Goal: Information Seeking & Learning: Learn about a topic

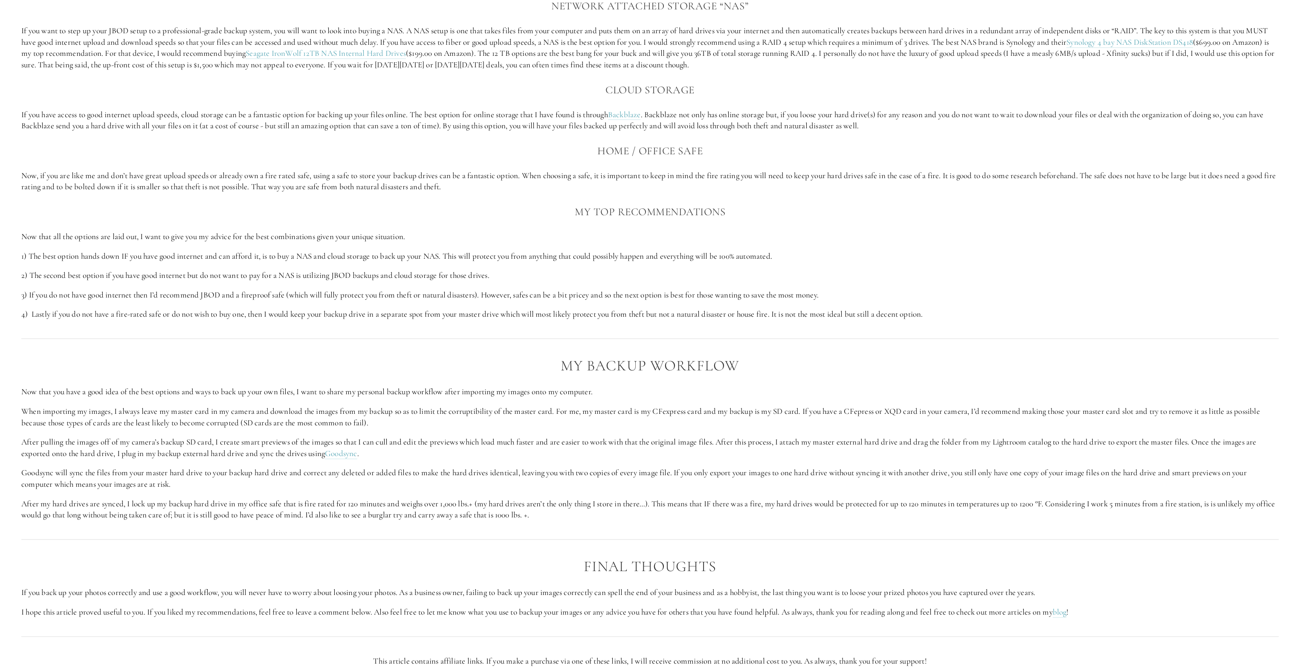
scroll to position [1108, 0]
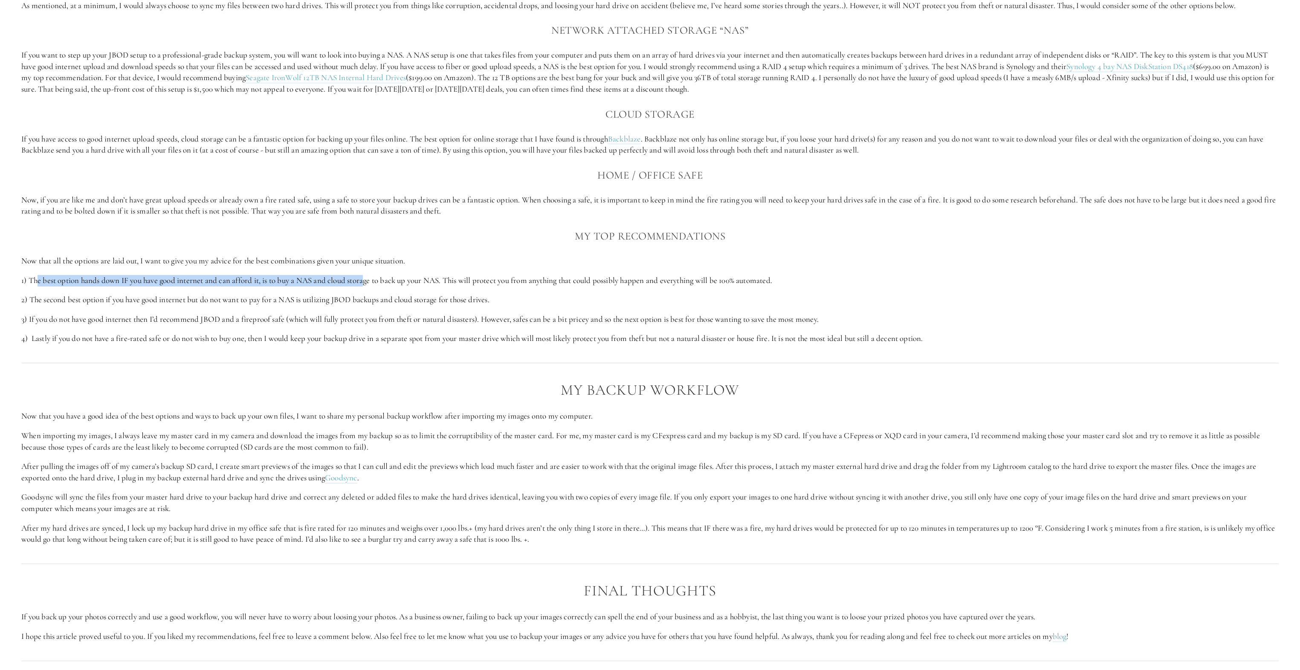
drag, startPoint x: 39, startPoint y: 279, endPoint x: 367, endPoint y: 278, distance: 327.8
click at [367, 278] on p "1) The best option hands down IF you have good internet and can afford it, is t…" at bounding box center [649, 281] width 1257 height 12
click at [368, 276] on p "1) The best option hands down IF you have good internet and can afford it, is t…" at bounding box center [649, 281] width 1257 height 12
click at [393, 290] on div "The Best Backup Options There are a lot of options out there to back up your im…" at bounding box center [649, 90] width 1257 height 507
click at [330, 292] on div "The Best Backup Options There are a lot of options out there to back up your im…" at bounding box center [649, 90] width 1257 height 507
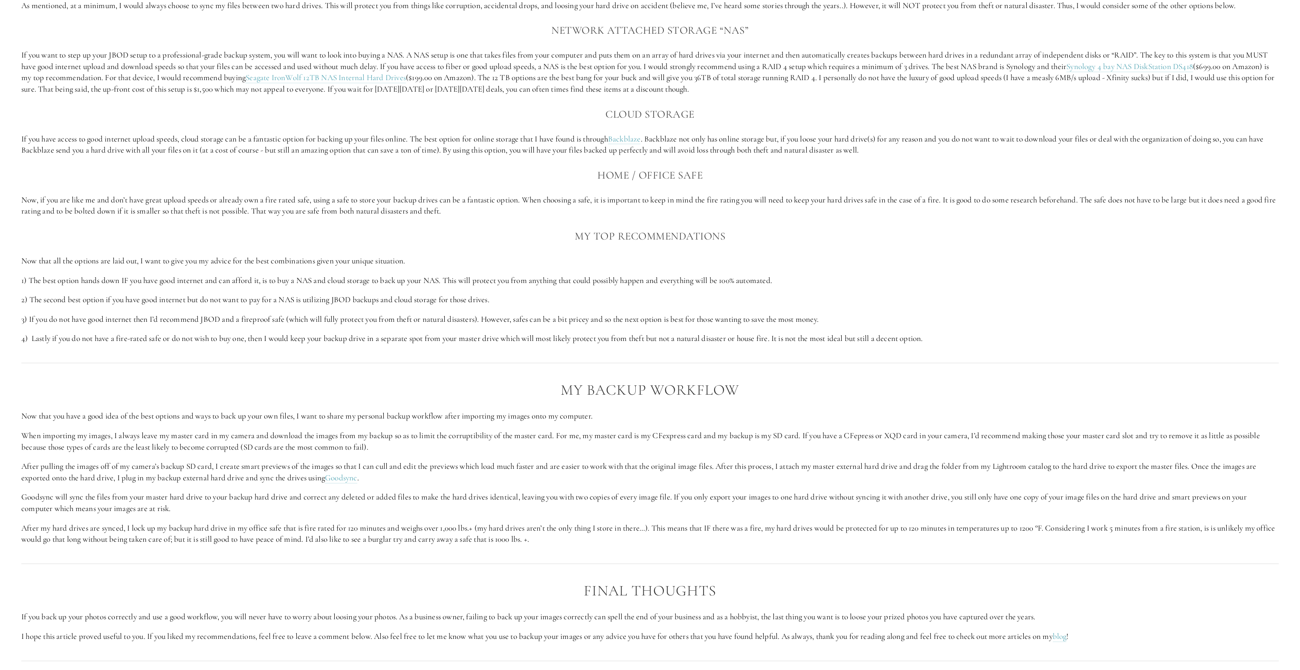
click at [359, 278] on p "1) The best option hands down IF you have good internet and can afford it, is t…" at bounding box center [649, 281] width 1257 height 12
click at [496, 278] on p "1) The best option hands down IF you have good internet and can afford it, is t…" at bounding box center [649, 281] width 1257 height 12
click at [619, 282] on p "1) The best option hands down IF you have good internet and can afford it, is t…" at bounding box center [649, 281] width 1257 height 12
drag, startPoint x: 763, startPoint y: 283, endPoint x: 0, endPoint y: 281, distance: 763.0
click at [0, 281] on section "The Best Photography Backup Workflow as a Photographer Nothing is more importan…" at bounding box center [650, 336] width 1300 height 2823
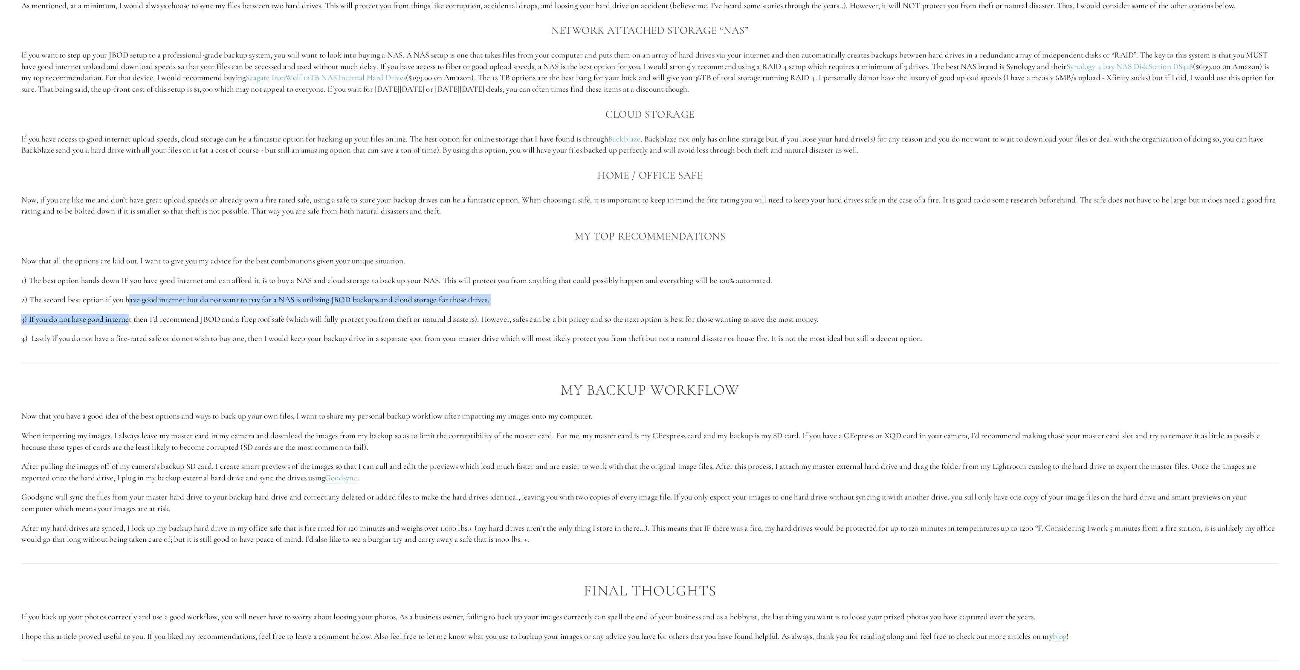
drag, startPoint x: 0, startPoint y: 281, endPoint x: 131, endPoint y: 306, distance: 133.1
click at [131, 306] on div "The Best Backup Options There are a lot of options out there to back up your im…" at bounding box center [649, 90] width 1257 height 507
drag, startPoint x: 131, startPoint y: 306, endPoint x: 84, endPoint y: 298, distance: 48.4
click at [84, 298] on p "2) The second best option if you have good internet but do not want to pay for …" at bounding box center [649, 300] width 1257 height 12
click at [321, 288] on div "The Best Backup Options There are a lot of options out there to back up your im…" at bounding box center [649, 90] width 1257 height 507
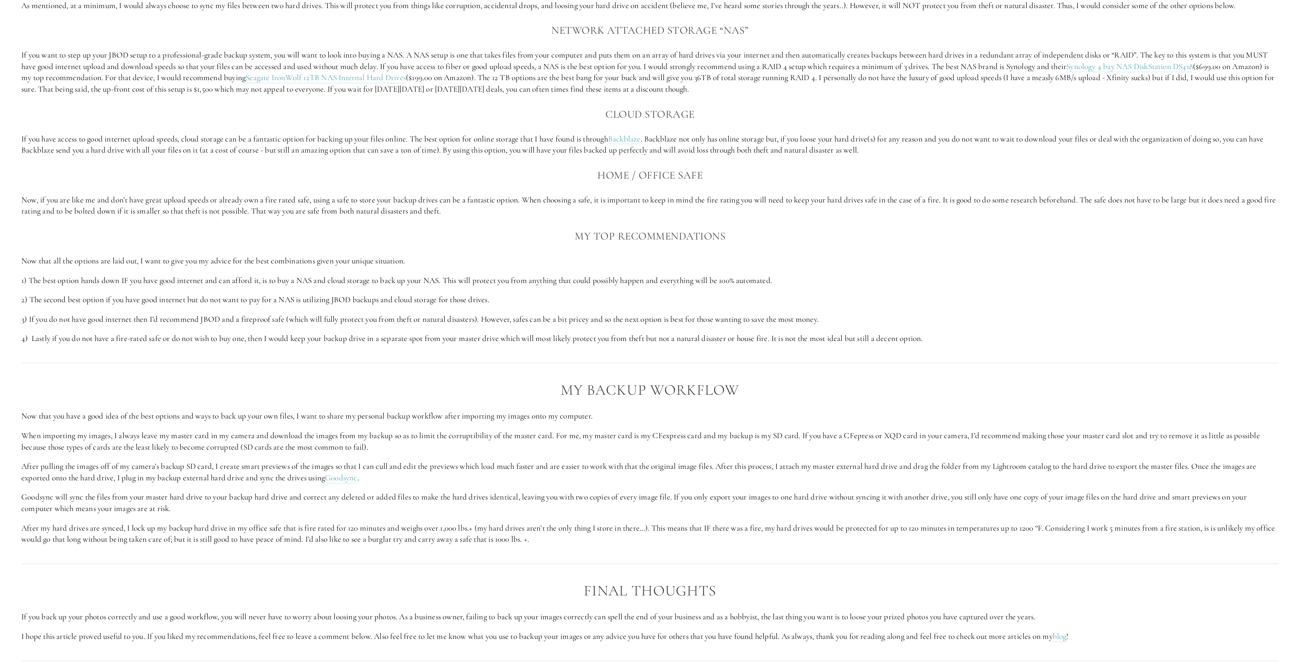
click at [374, 298] on p "2) The second best option if you have good internet but do not want to pay for …" at bounding box center [649, 300] width 1257 height 12
click at [496, 300] on p "2) The second best option if you have good internet but do not want to pay for …" at bounding box center [649, 300] width 1257 height 12
drag, startPoint x: 462, startPoint y: 298, endPoint x: 15, endPoint y: 296, distance: 446.7
click at [15, 296] on div "The Best Backup Options There are a lot of options out there to back up your im…" at bounding box center [650, 91] width 1272 height 522
drag, startPoint x: 15, startPoint y: 296, endPoint x: 106, endPoint y: 322, distance: 94.3
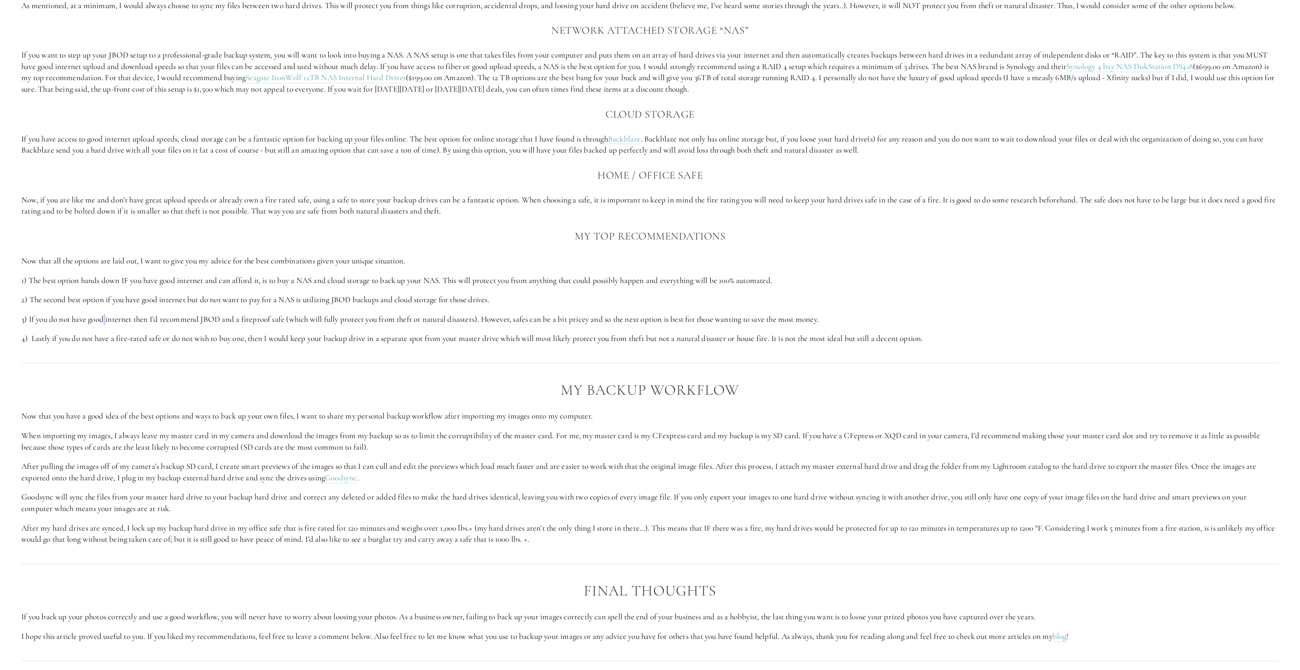
click at [106, 322] on p "3) If you do not have good internet then I’d recommend JBOD and a fireproof saf…" at bounding box center [649, 320] width 1257 height 12
click at [85, 321] on p "3) If you do not have good internet then I’d recommend JBOD and a fireproof saf…" at bounding box center [649, 320] width 1257 height 12
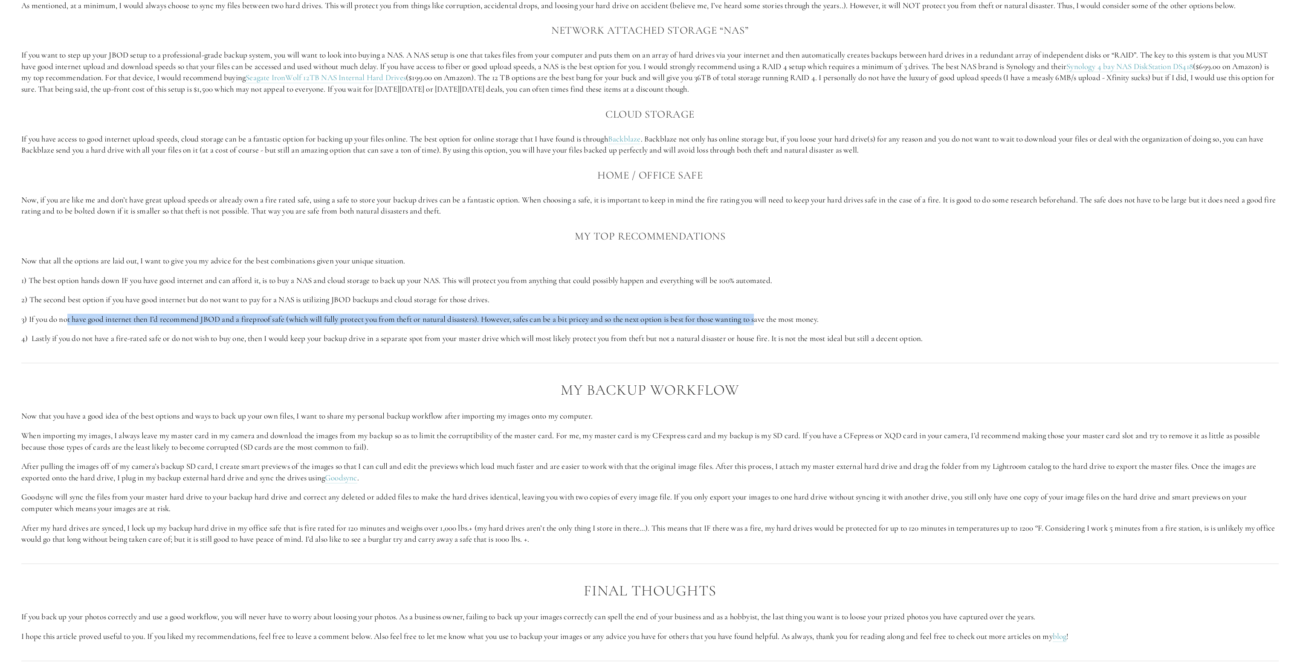
drag, startPoint x: 66, startPoint y: 321, endPoint x: 764, endPoint y: 322, distance: 697.4
click at [764, 322] on p "3) If you do not have good internet then I’d recommend JBOD and a fireproof saf…" at bounding box center [649, 320] width 1257 height 12
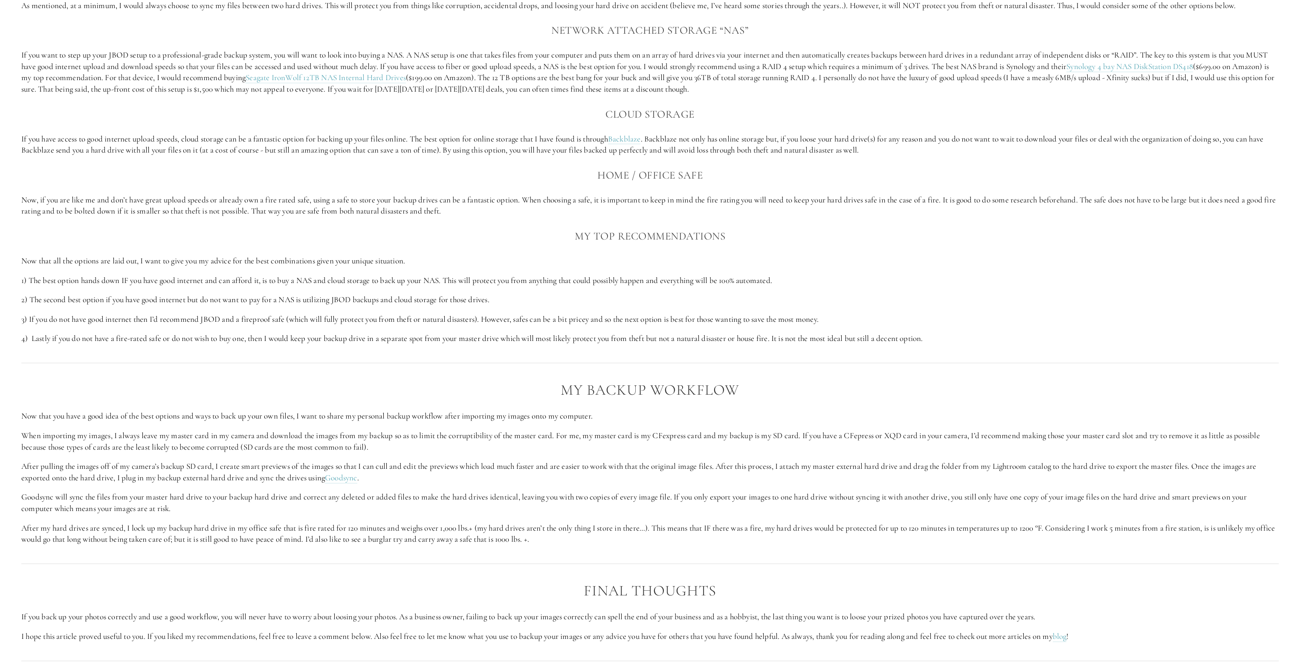
click at [132, 347] on div "The Best Backup Options There are a lot of options out there to back up your im…" at bounding box center [650, 91] width 1272 height 522
click at [95, 339] on p "4) Lastly if you do not have a fire-rated safe or do not wish to buy one, then …" at bounding box center [649, 339] width 1257 height 12
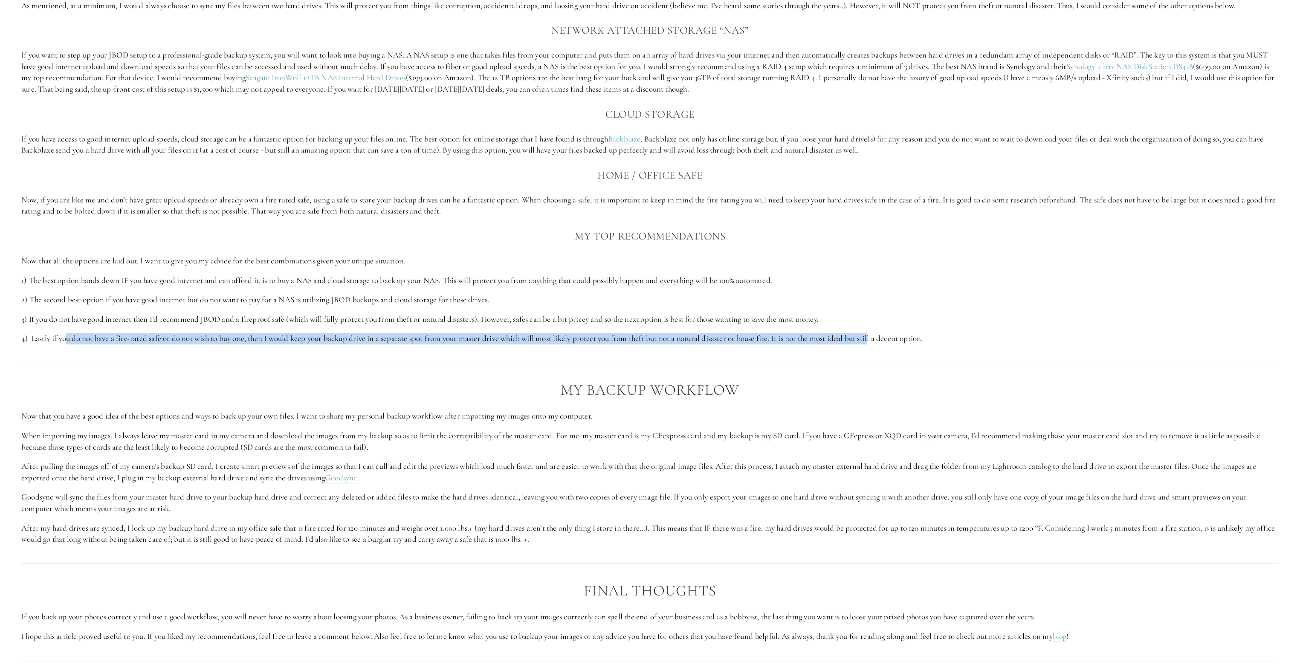
drag, startPoint x: 78, startPoint y: 341, endPoint x: 881, endPoint y: 332, distance: 802.7
click at [881, 333] on p "4) Lastly if you do not have a fire-rated safe or do not wish to buy one, then …" at bounding box center [649, 339] width 1257 height 12
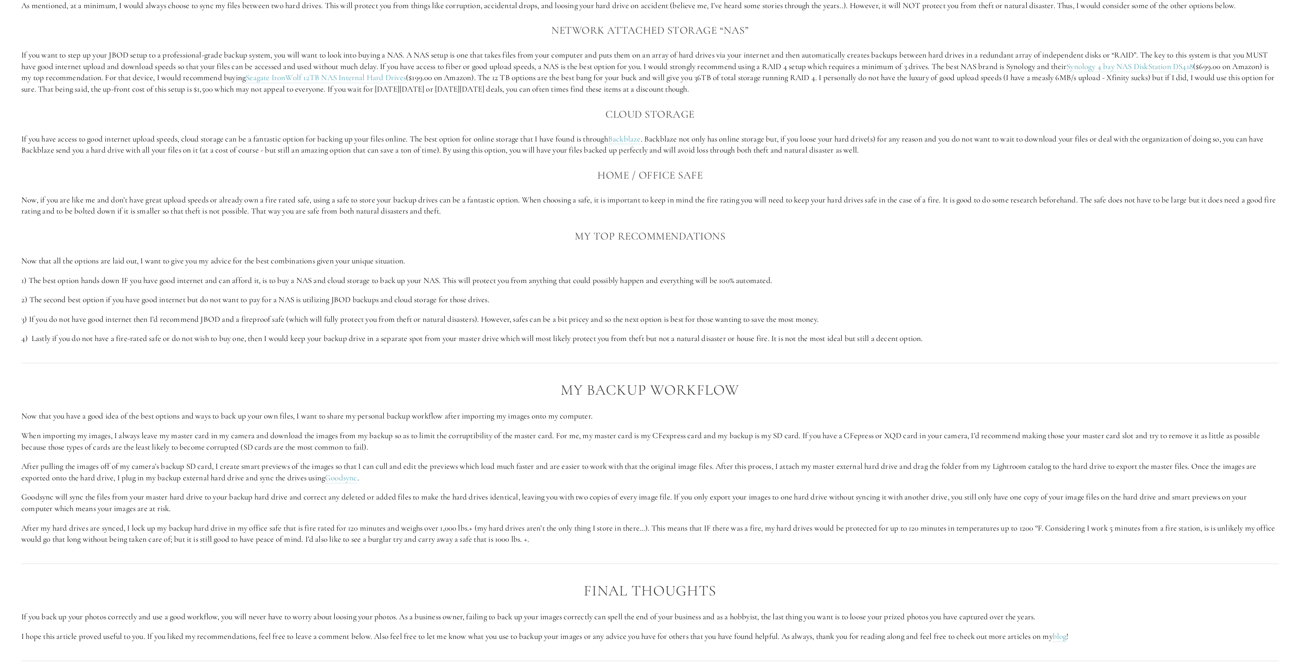
drag, startPoint x: 881, startPoint y: 332, endPoint x: 388, endPoint y: 287, distance: 494.8
click at [388, 287] on div "The Best Backup Options There are a lot of options out there to back up your im…" at bounding box center [649, 90] width 1257 height 507
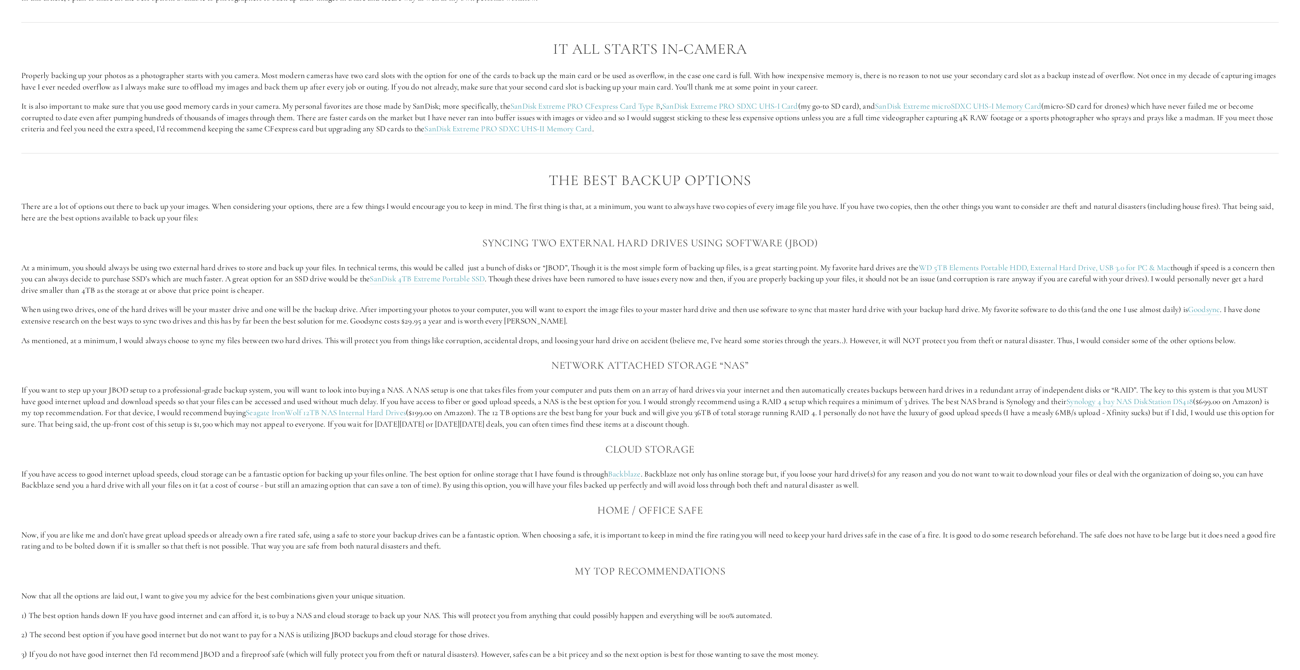
scroll to position [767, 0]
